Goal: Task Accomplishment & Management: Use online tool/utility

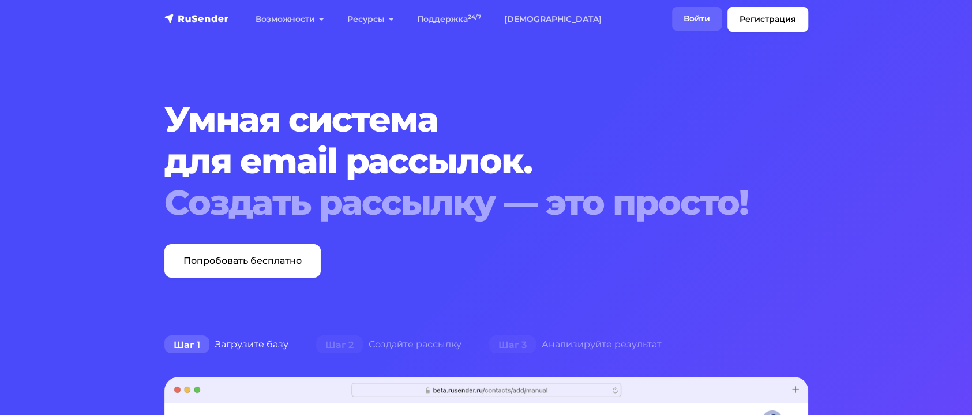
click at [689, 29] on link "Войти" at bounding box center [697, 19] width 50 height 24
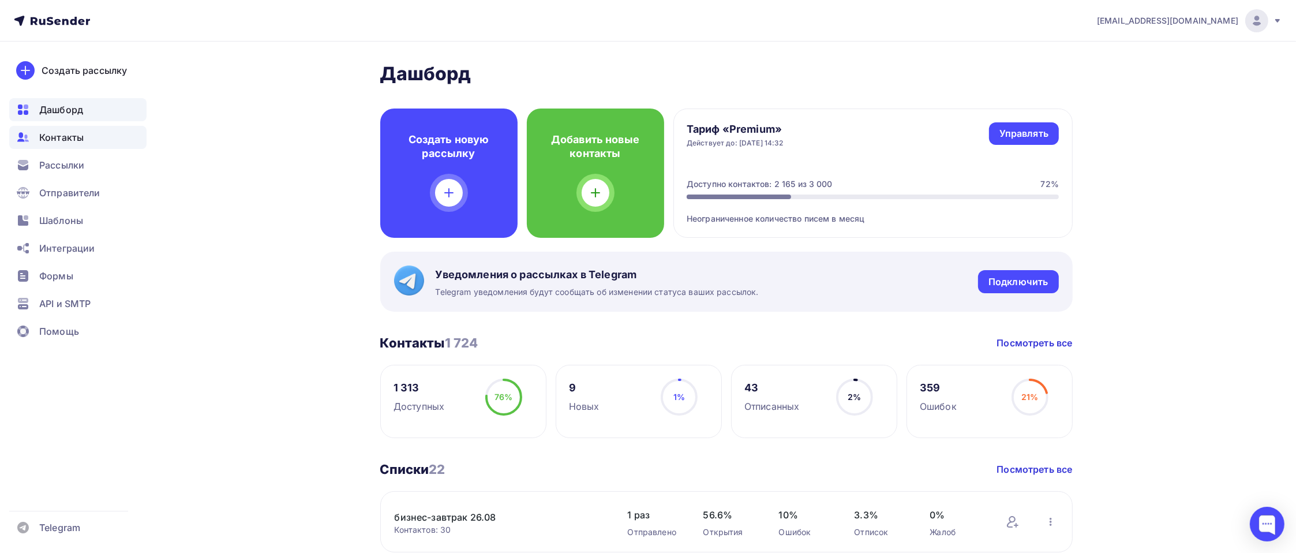
click at [59, 133] on span "Контакты" at bounding box center [61, 137] width 44 height 14
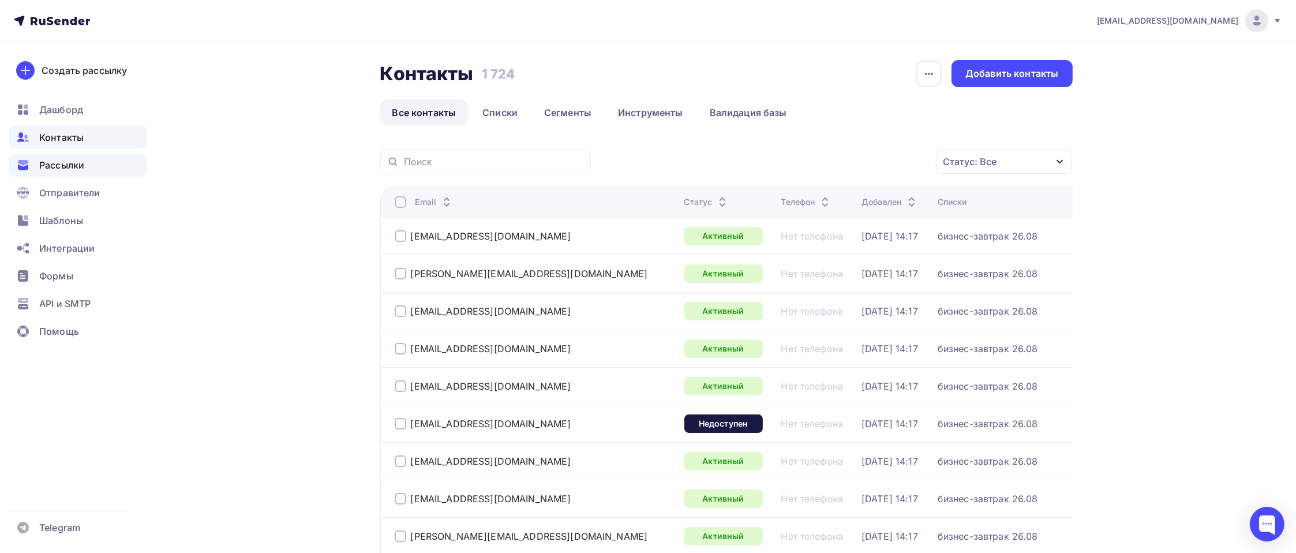
click at [58, 163] on span "Рассылки" at bounding box center [61, 165] width 45 height 14
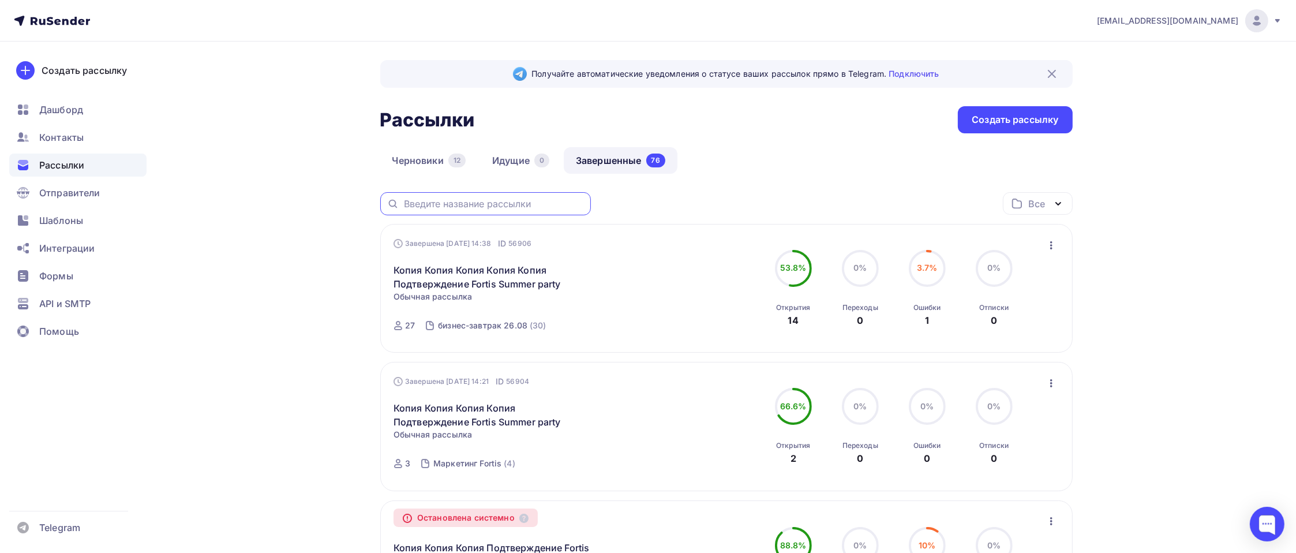
click at [468, 205] on input "text" at bounding box center [494, 203] width 180 height 13
type input "NGFW"
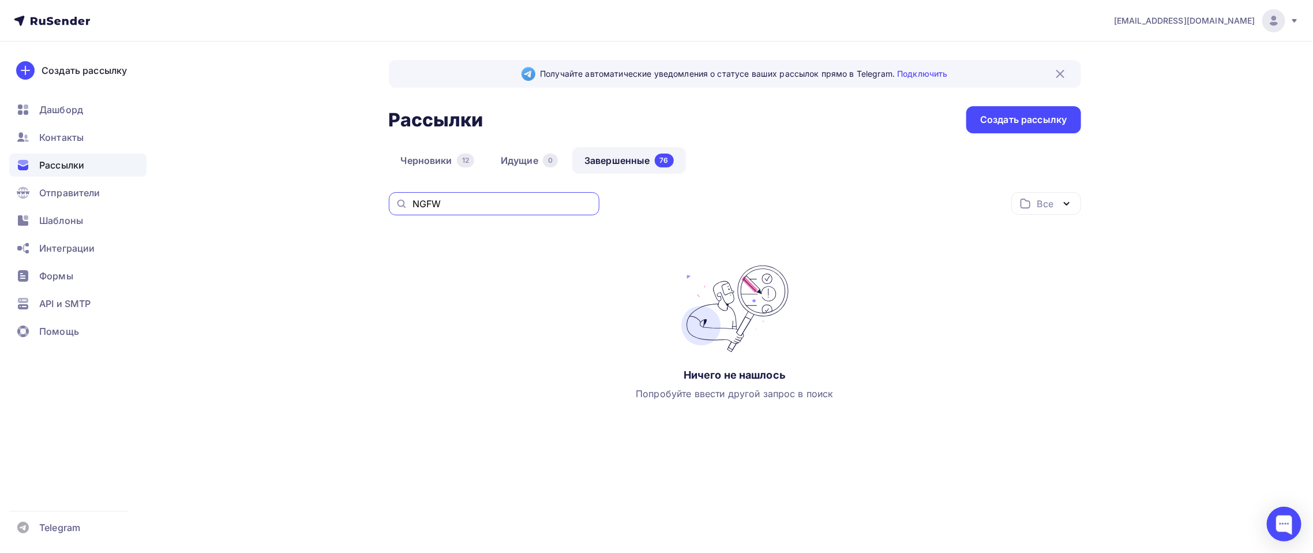
drag, startPoint x: 474, startPoint y: 200, endPoint x: 374, endPoint y: 212, distance: 101.2
click at [374, 212] on div "Получайте автоматические уведомления о статусе ваших рассылок прямо в Telegram.…" at bounding box center [657, 270] width 946 height 457
click at [642, 157] on link "Завершенные 76" at bounding box center [629, 160] width 114 height 27
click at [637, 157] on link "Завершенные 76" at bounding box center [629, 160] width 114 height 27
click at [460, 157] on div "12" at bounding box center [465, 160] width 17 height 14
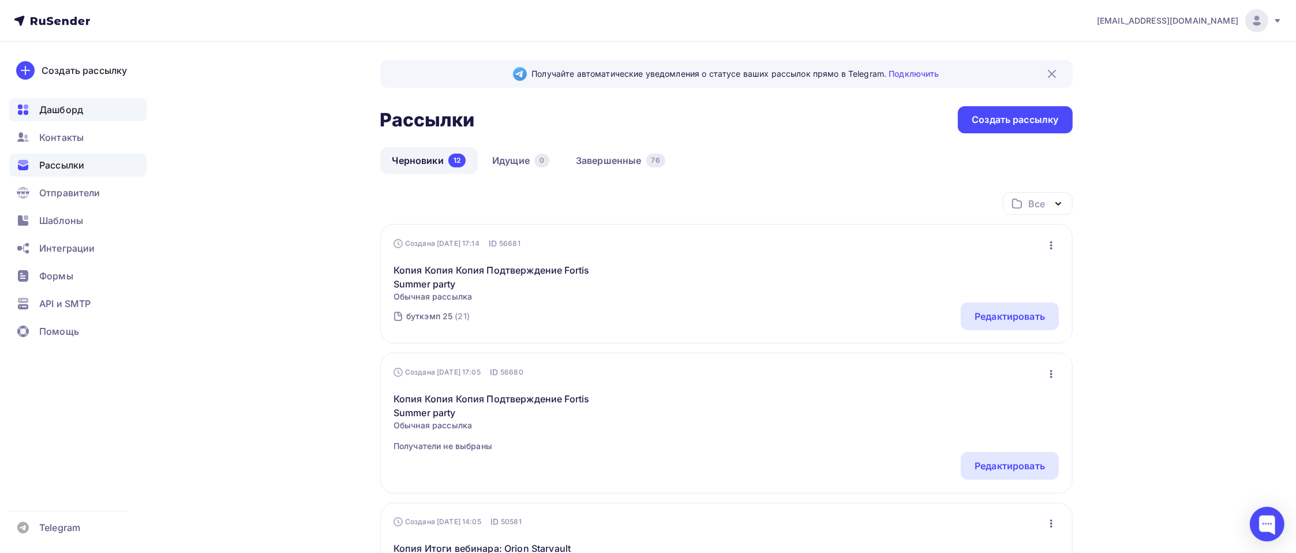
click at [65, 108] on span "Дашборд" at bounding box center [61, 110] width 44 height 14
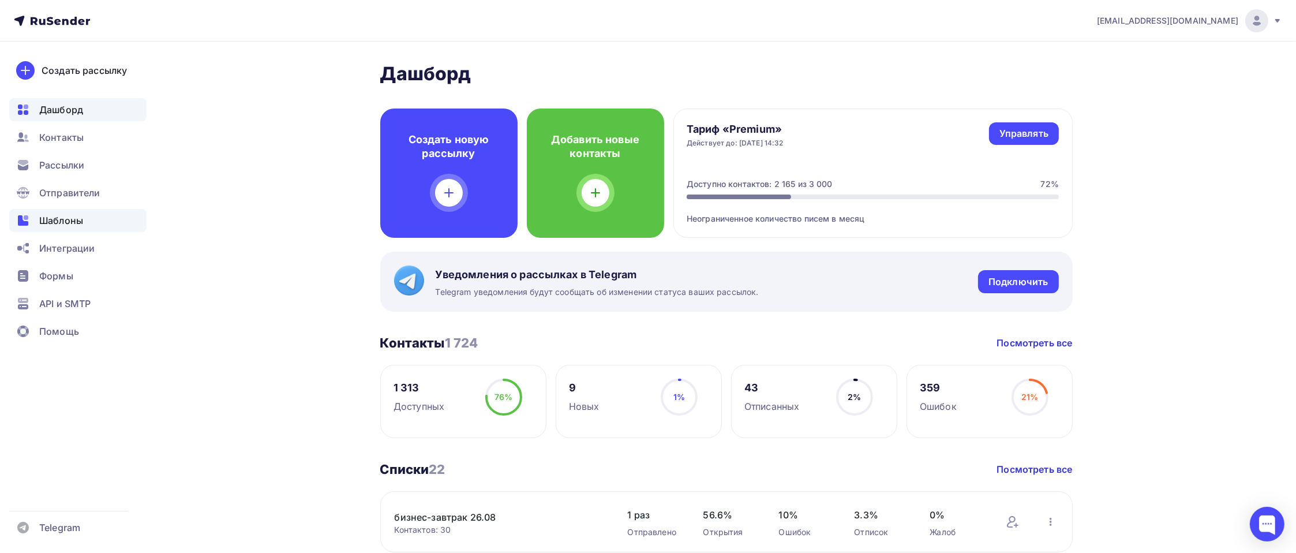
click at [65, 213] on span "Шаблоны" at bounding box center [61, 220] width 44 height 14
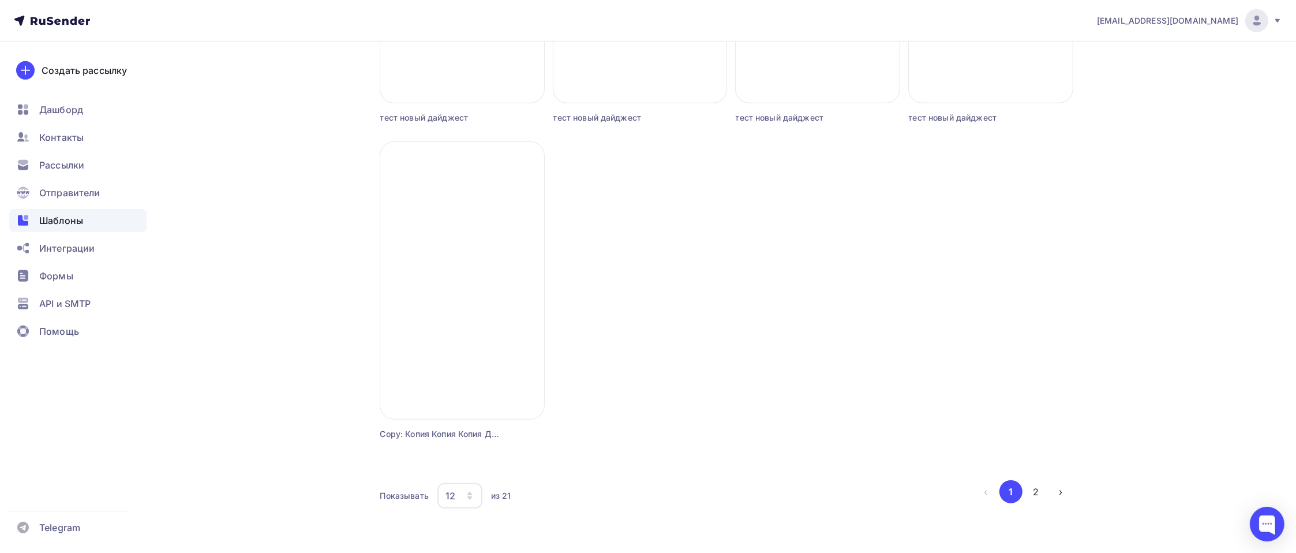
scroll to position [969, 0]
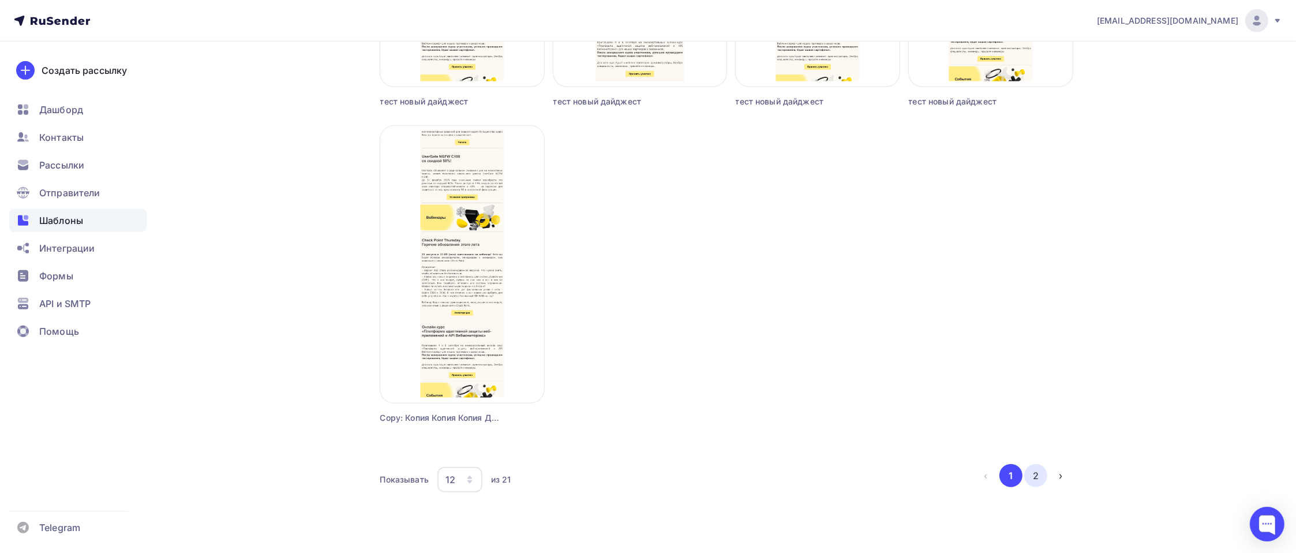
click at [1036, 476] on button "2" at bounding box center [1035, 475] width 23 height 23
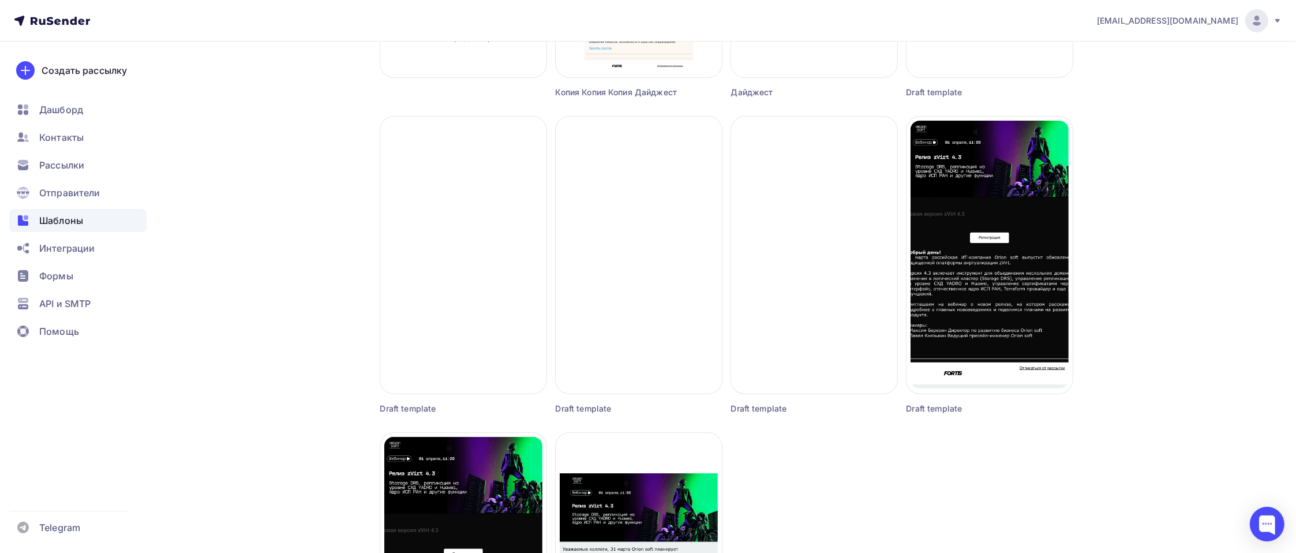
scroll to position [0, 0]
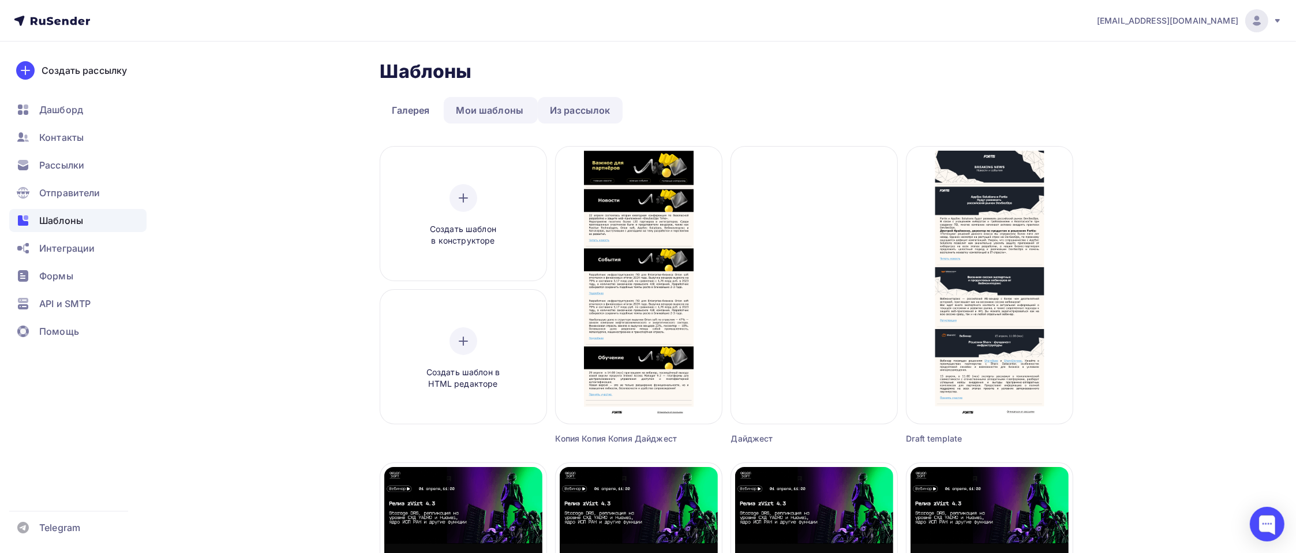
click at [603, 103] on link "Из рассылок" at bounding box center [580, 110] width 85 height 27
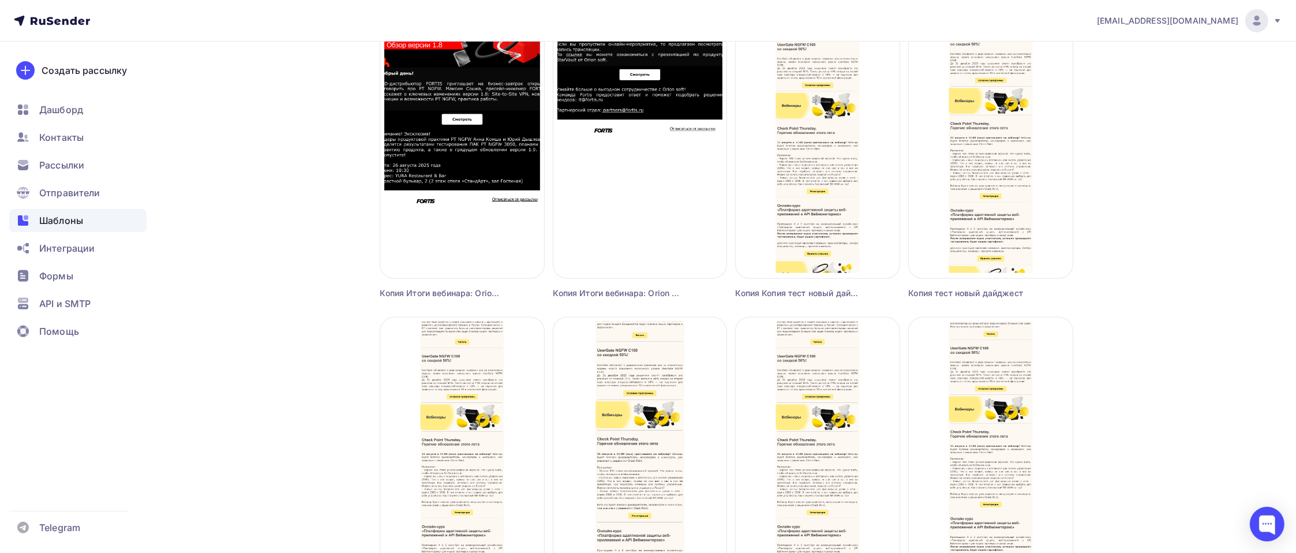
scroll to position [969, 0]
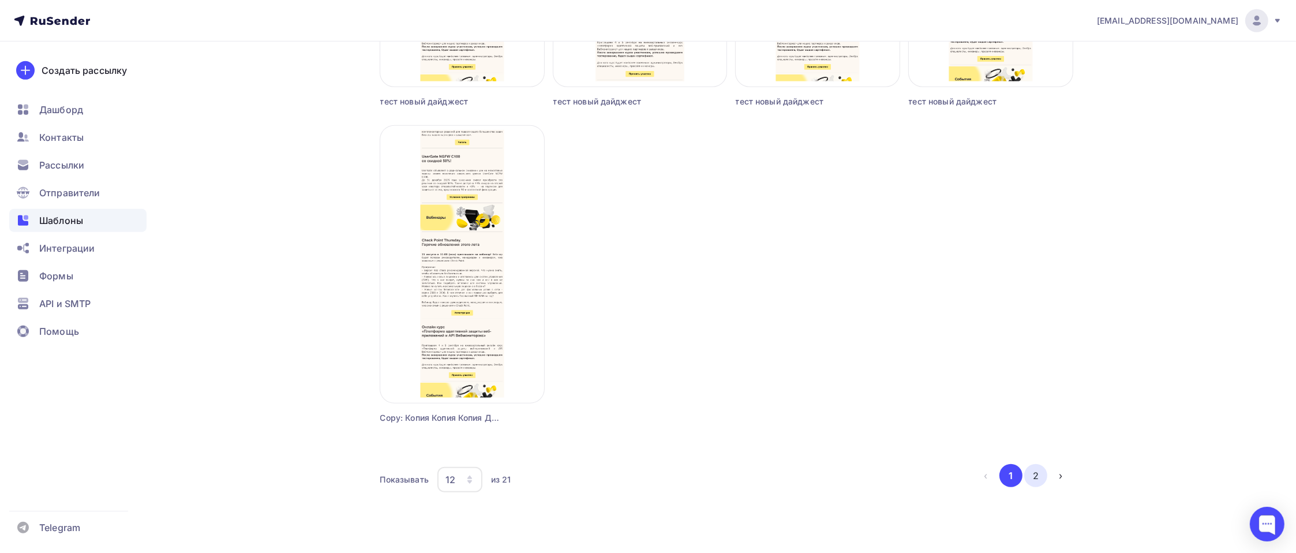
click at [1036, 470] on button "2" at bounding box center [1035, 475] width 23 height 23
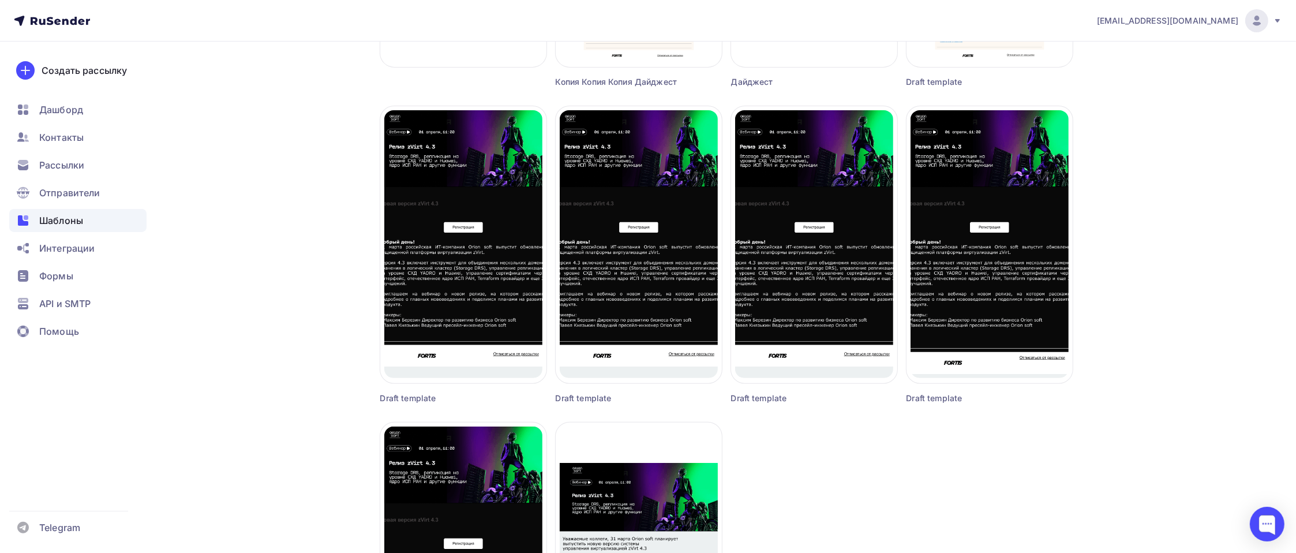
scroll to position [192, 0]
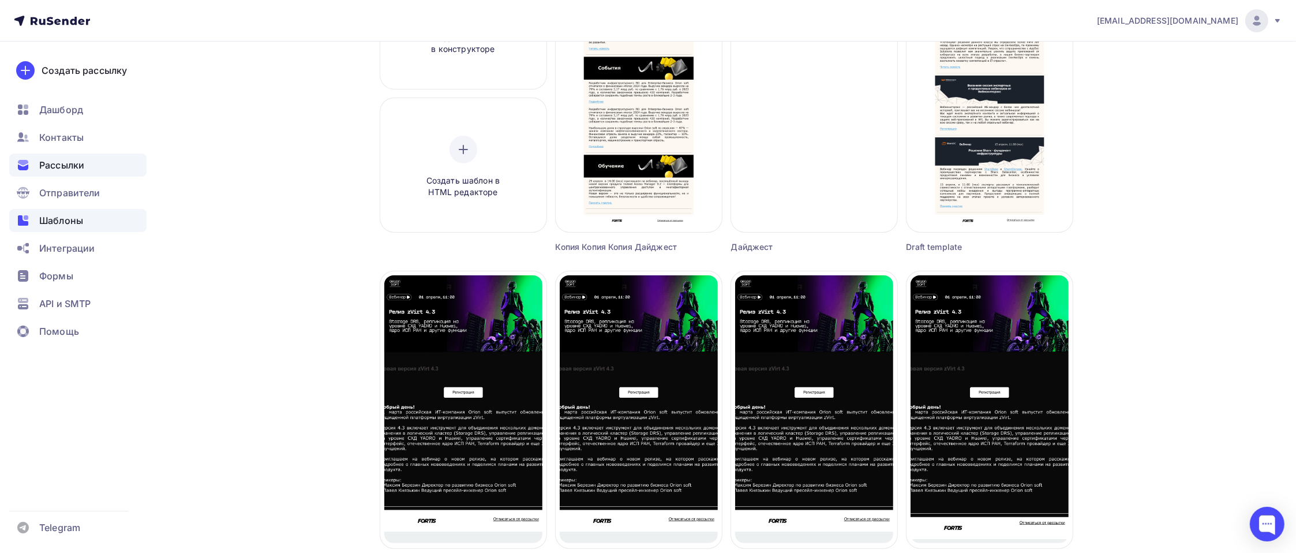
click at [72, 155] on div "Рассылки" at bounding box center [77, 164] width 137 height 23
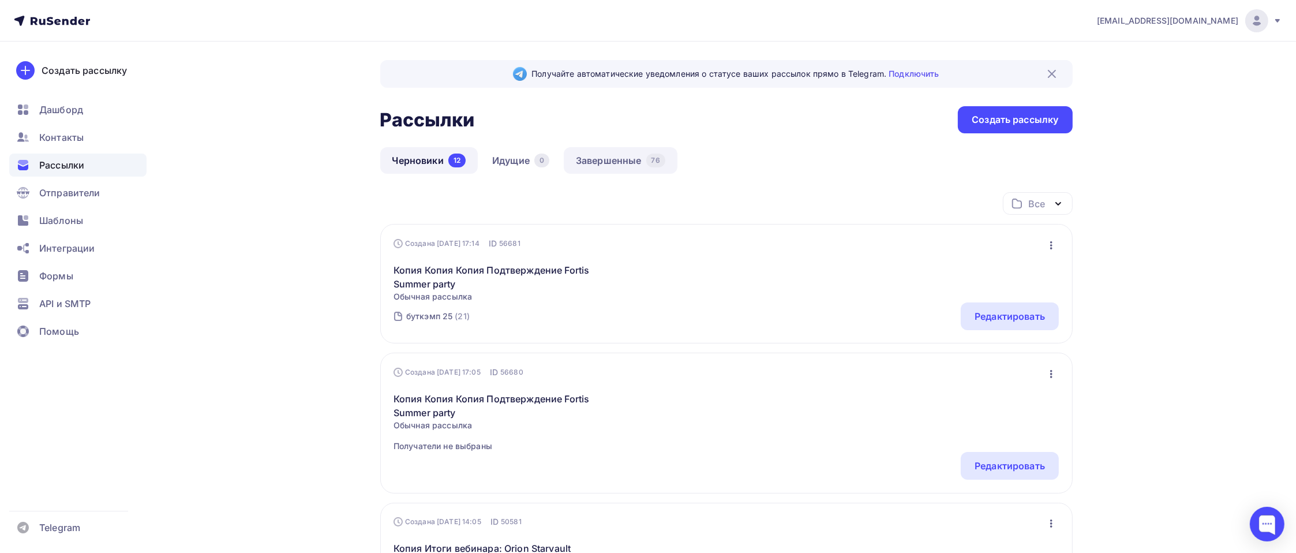
click at [611, 153] on link "Завершенные 76" at bounding box center [621, 160] width 114 height 27
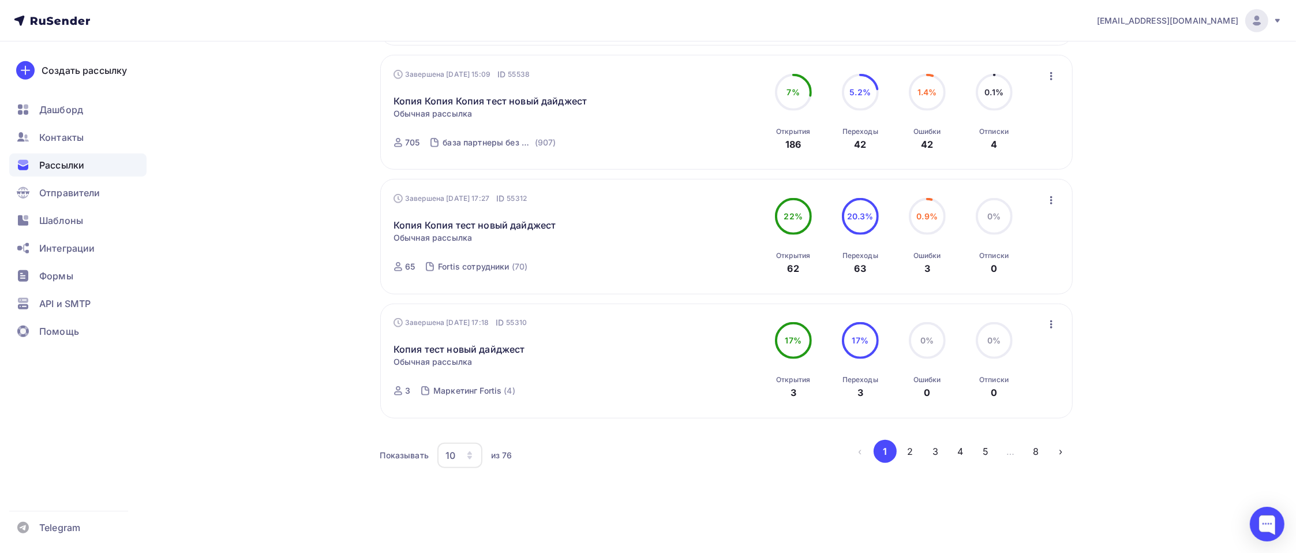
scroll to position [1112, 0]
click at [1036, 443] on button "8" at bounding box center [1035, 448] width 23 height 23
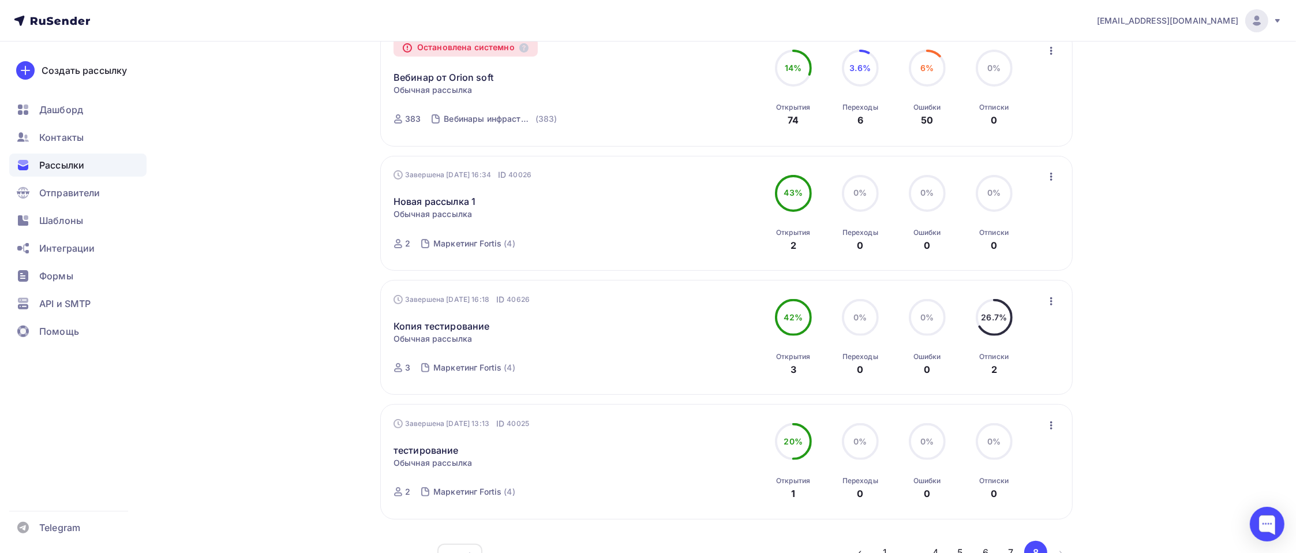
scroll to position [522, 0]
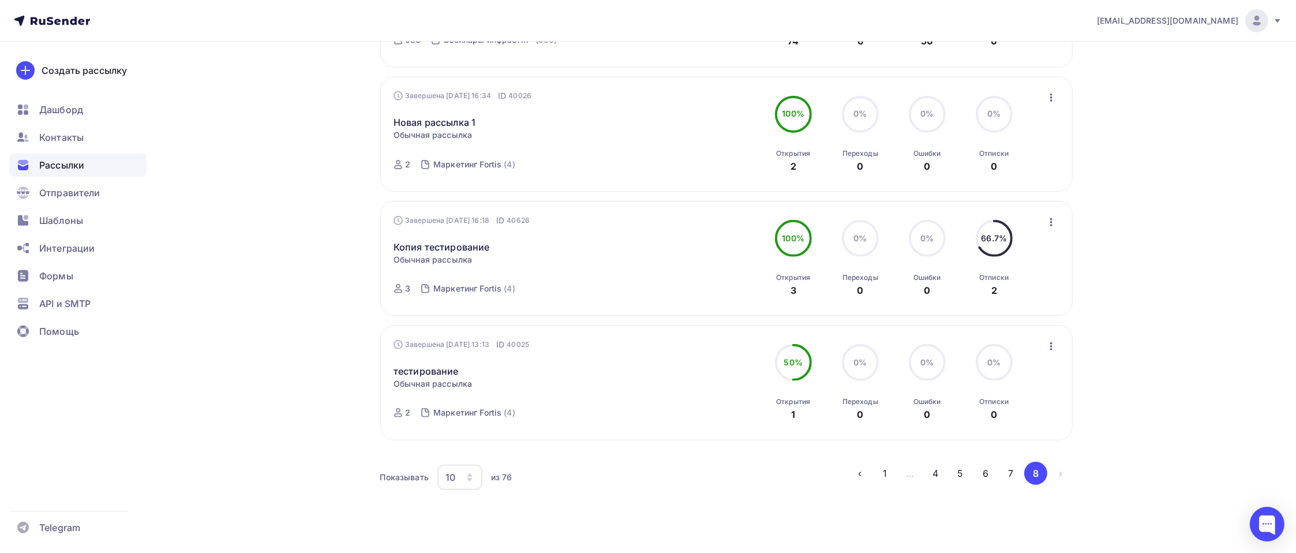
click at [1060, 473] on li "›" at bounding box center [1059, 473] width 25 height 23
drag, startPoint x: 997, startPoint y: 241, endPoint x: 965, endPoint y: 274, distance: 46.5
click at [997, 243] on div "66.7%" at bounding box center [994, 238] width 26 height 12
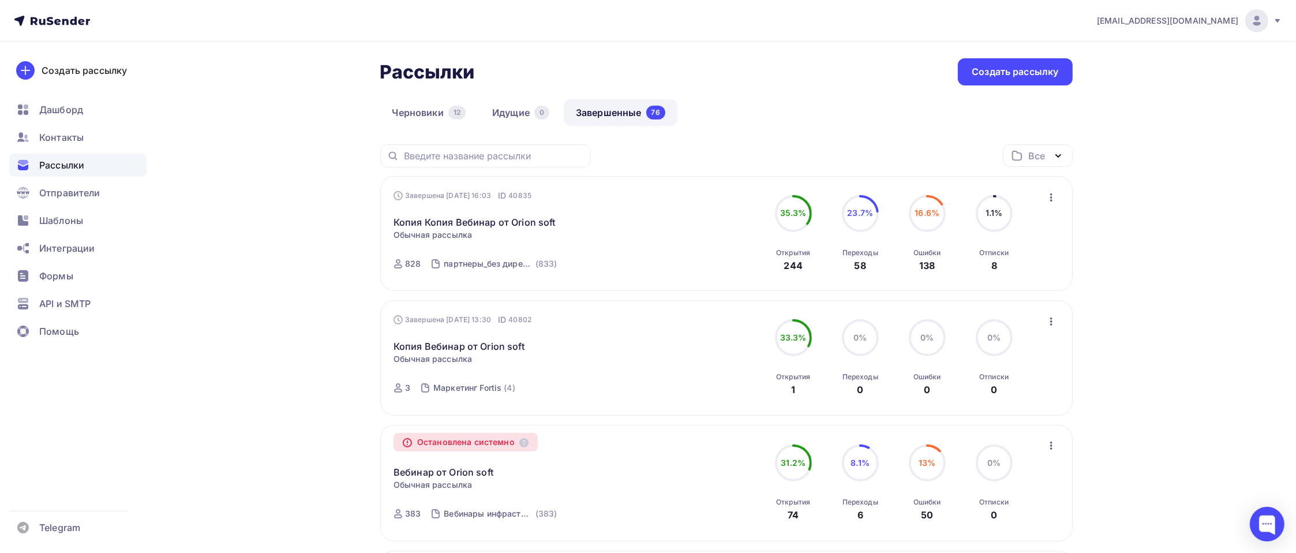
scroll to position [0, 0]
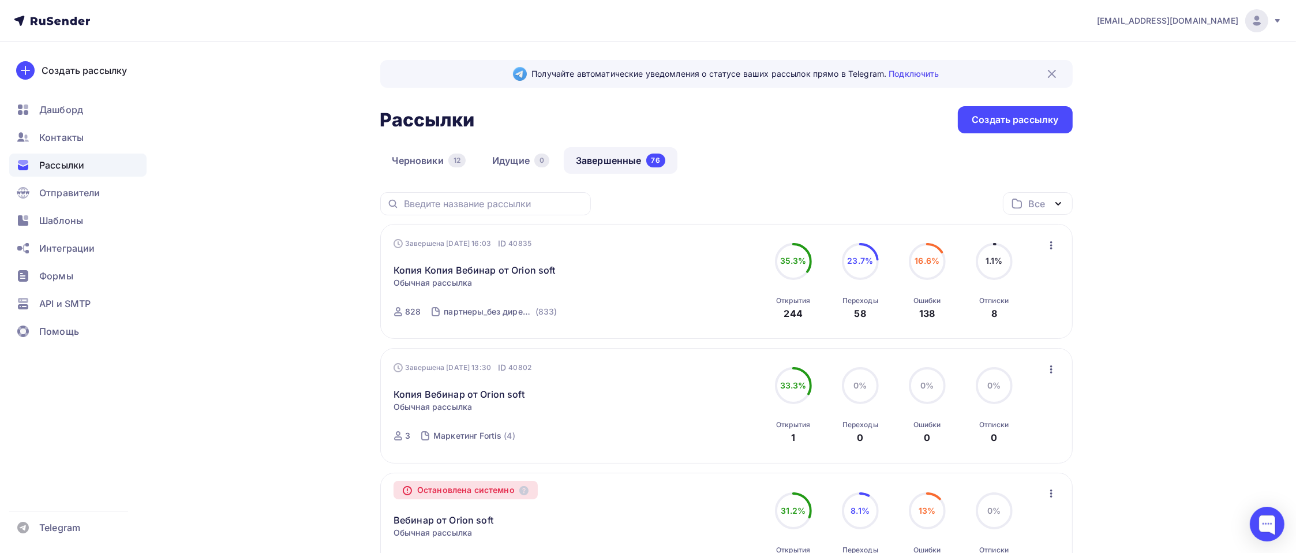
click at [63, 168] on span "Рассылки" at bounding box center [61, 165] width 45 height 14
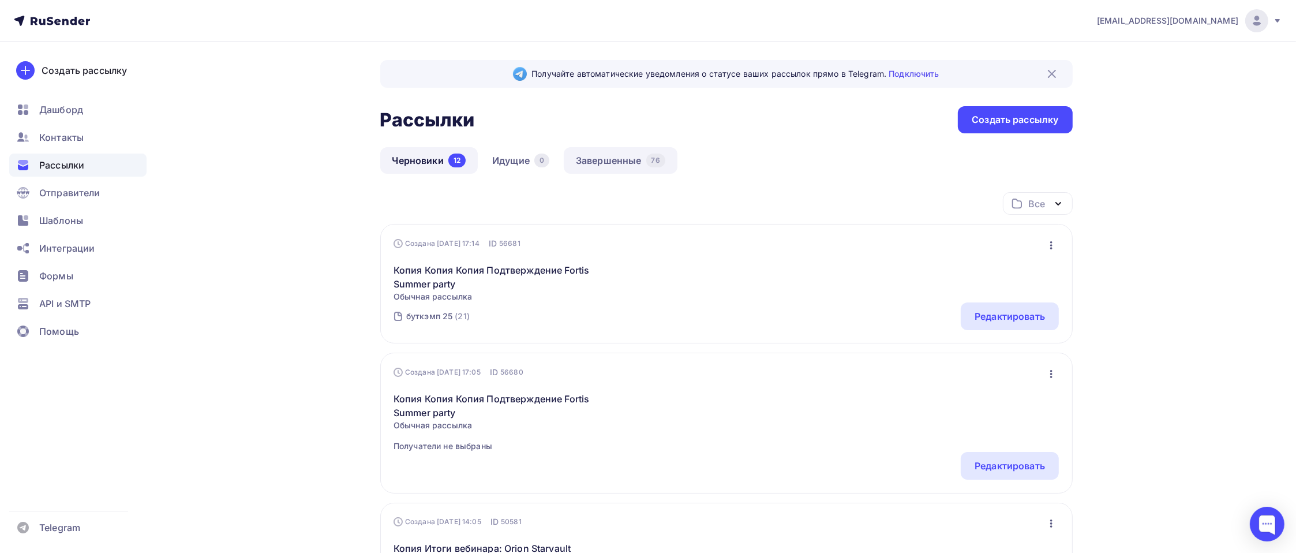
click at [605, 160] on link "Завершенные 76" at bounding box center [621, 160] width 114 height 27
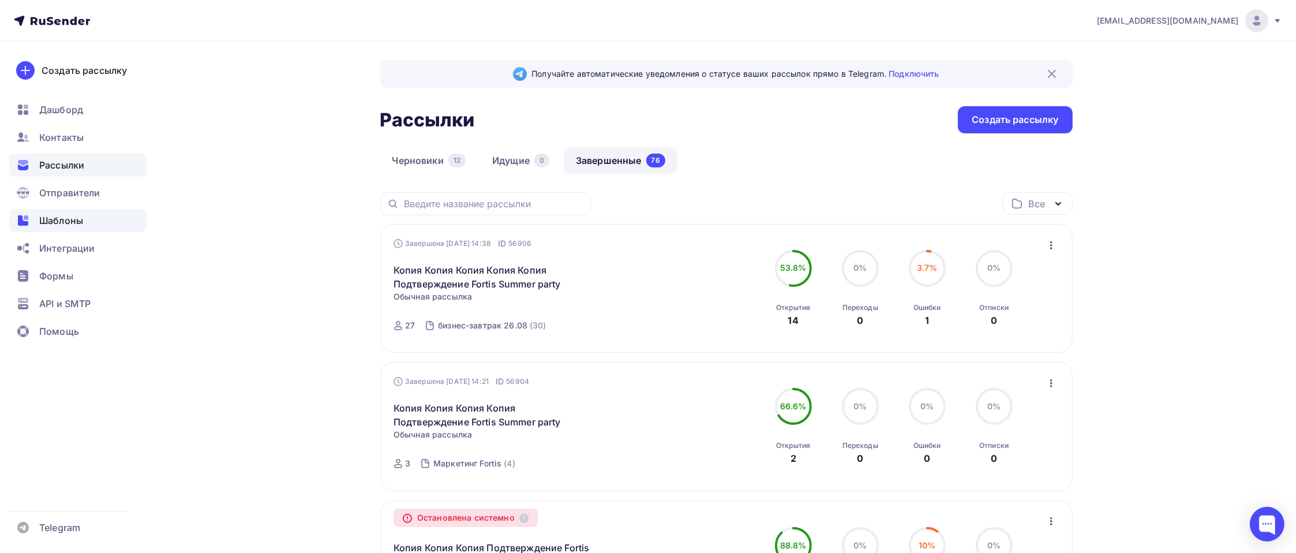
click at [55, 217] on span "Шаблоны" at bounding box center [61, 220] width 44 height 14
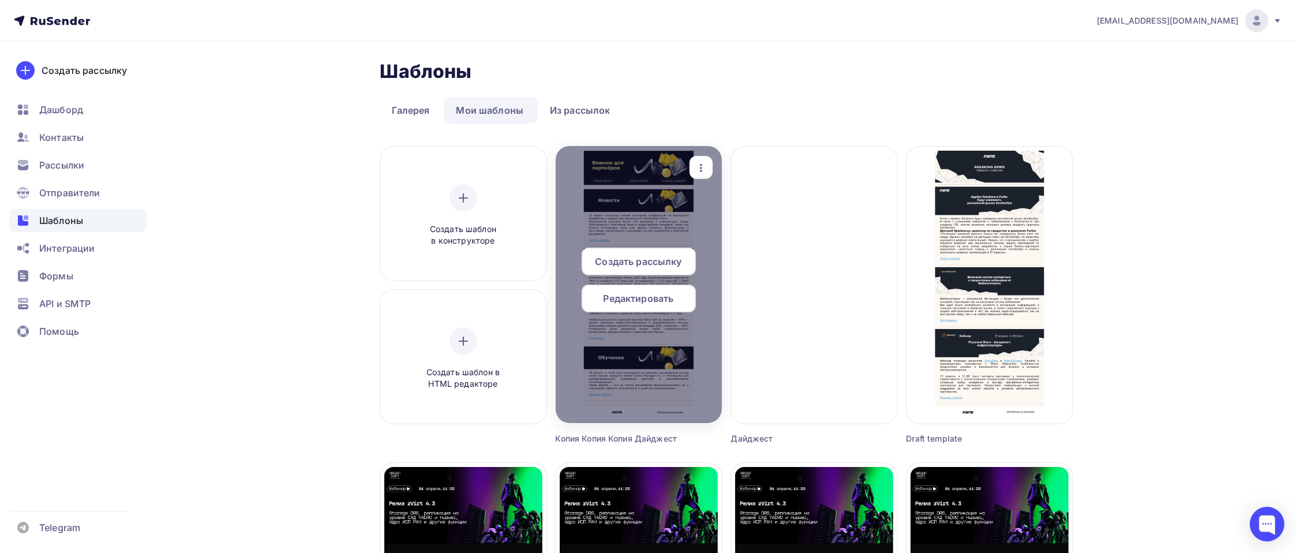
click at [700, 162] on icon "button" at bounding box center [701, 168] width 14 height 14
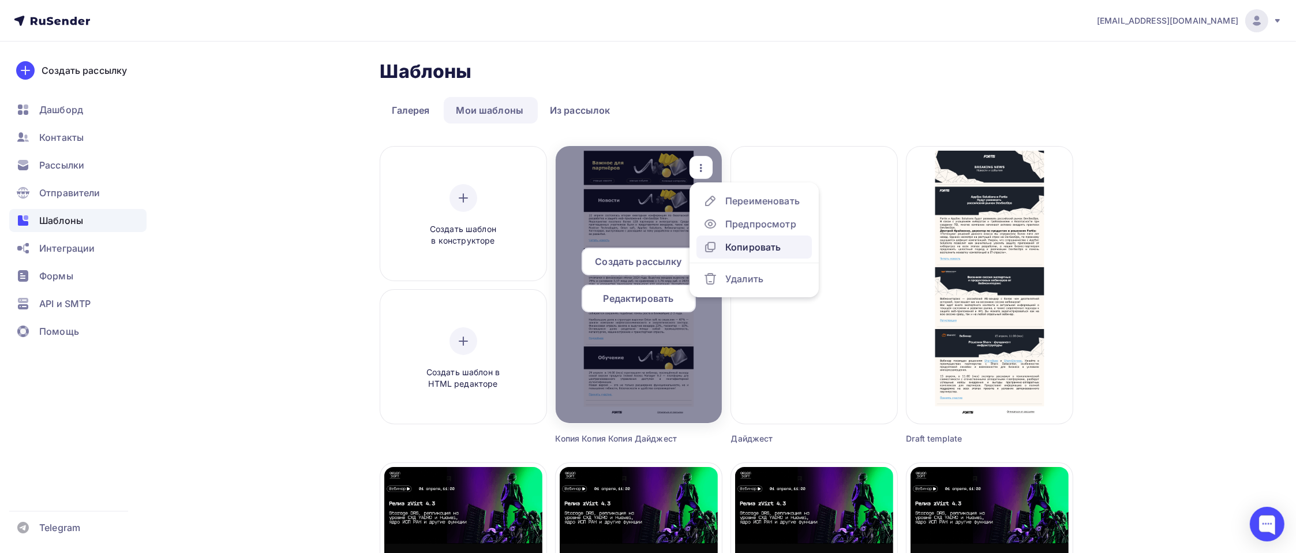
click at [750, 243] on div "Копировать" at bounding box center [752, 247] width 55 height 14
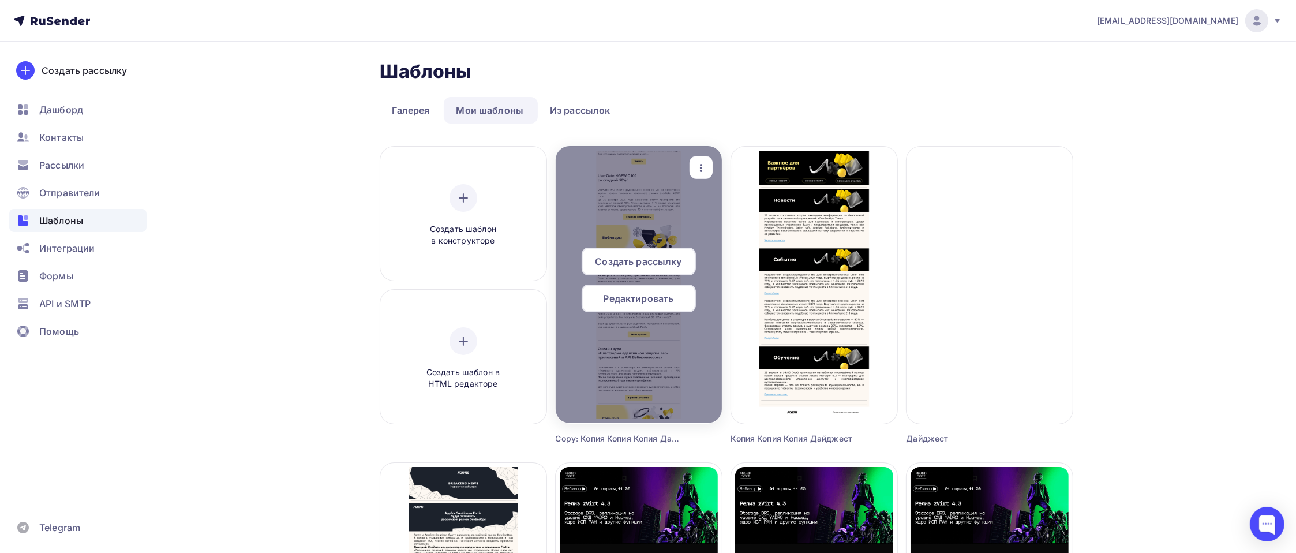
click at [658, 306] on div "Редактировать" at bounding box center [638, 298] width 114 height 28
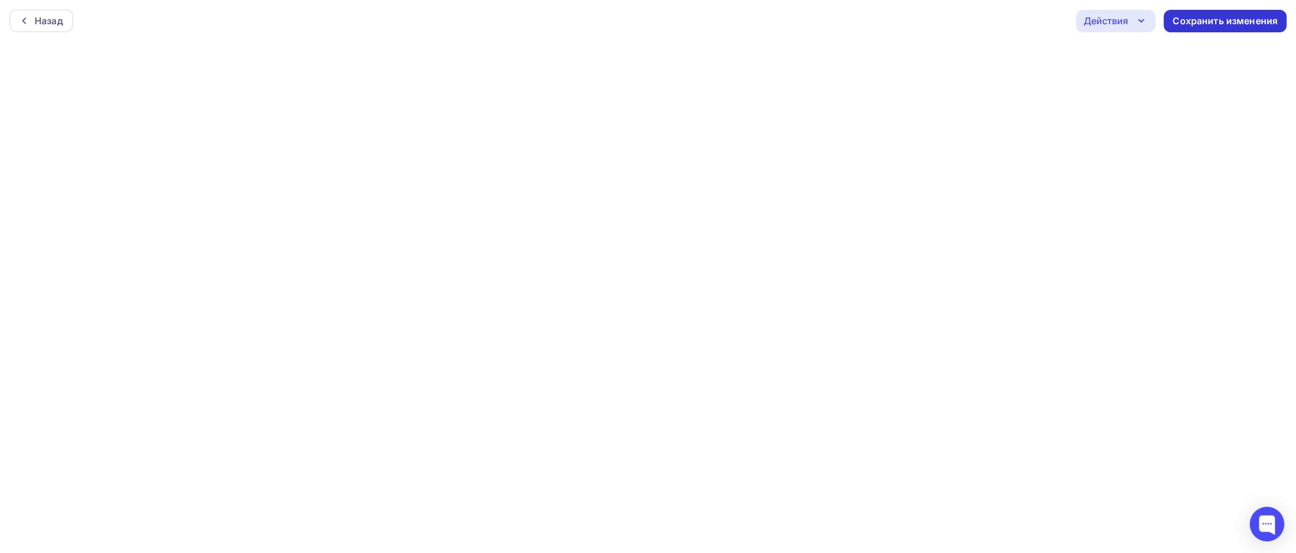
click at [1219, 21] on div "Сохранить изменения" at bounding box center [1225, 20] width 105 height 13
